Goal: Check status: Check status

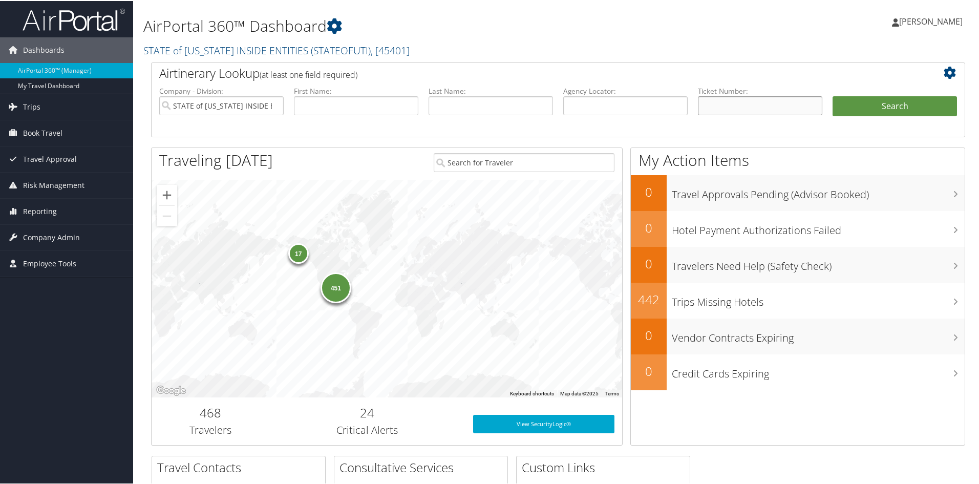
click at [707, 105] on input "text" at bounding box center [760, 104] width 124 height 19
type input "0067311316540"
click at [872, 110] on button "Search" at bounding box center [894, 105] width 124 height 20
